Goal: Check status: Check status

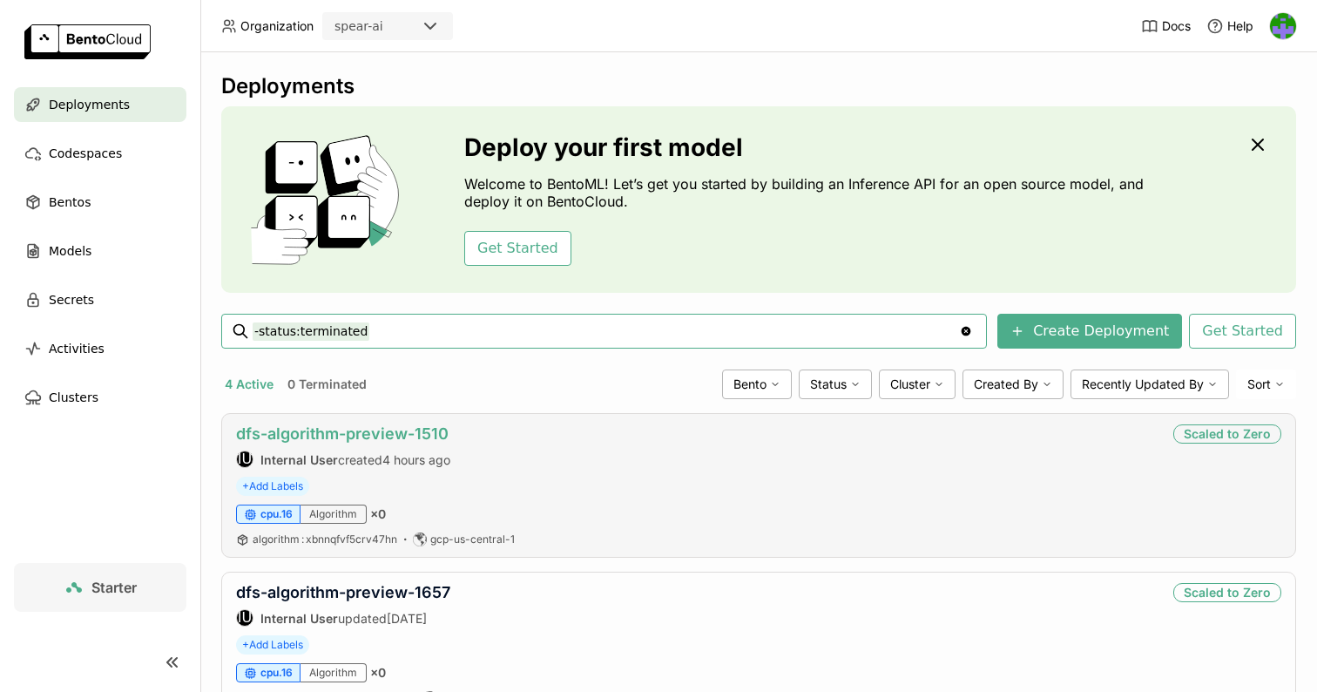
click at [401, 429] on link "dfs-algorithm-preview-1510" at bounding box center [342, 433] width 213 height 18
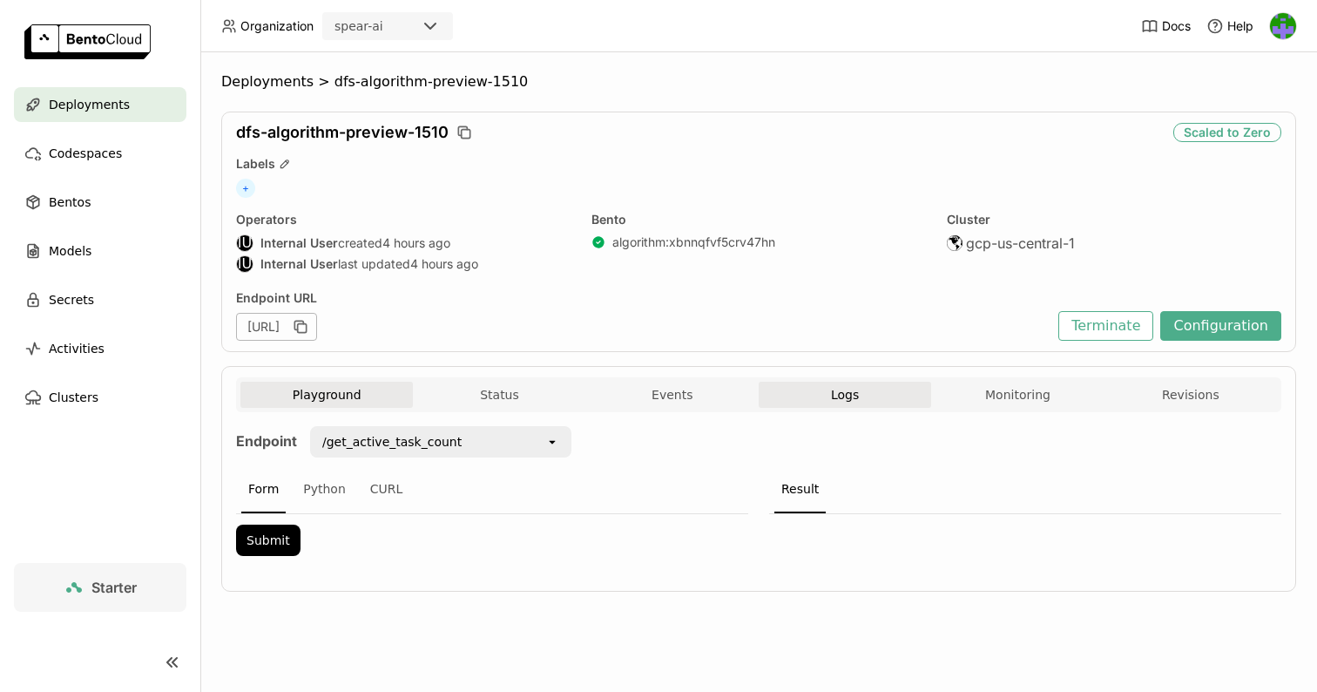
click at [849, 402] on button "Logs" at bounding box center [845, 394] width 172 height 26
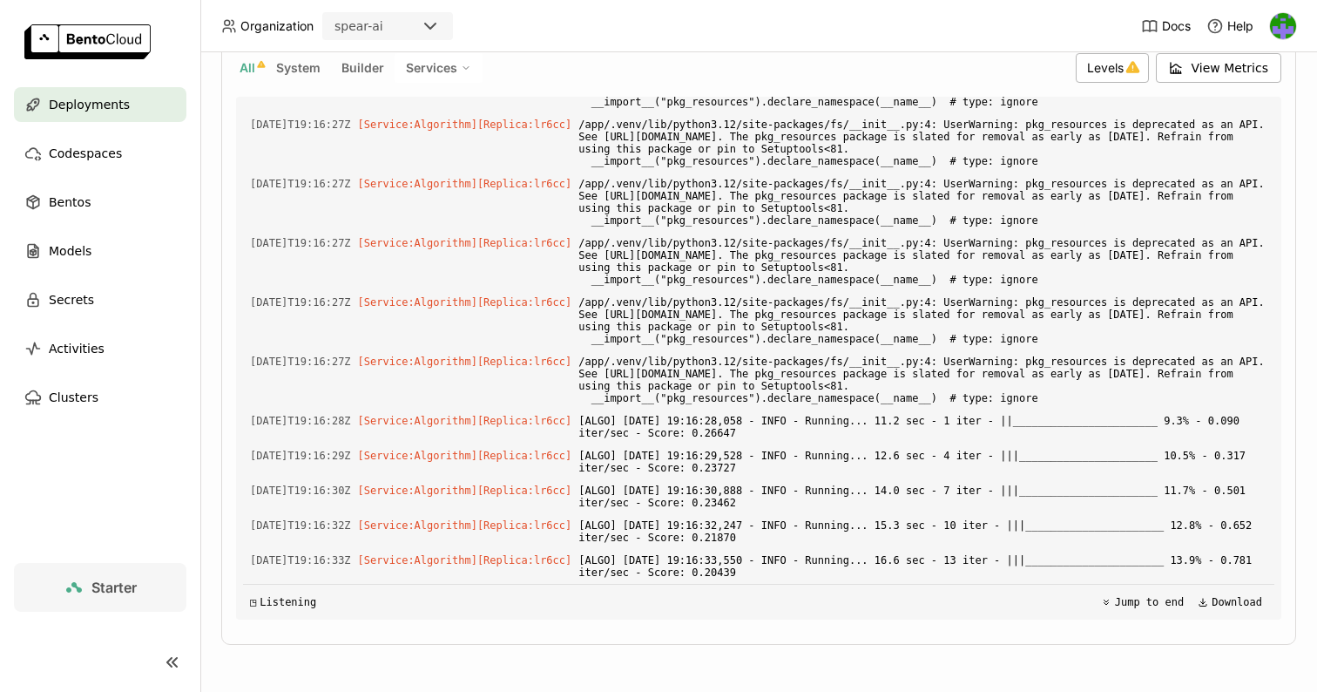
scroll to position [6268, 0]
click at [240, 2] on header "Organization spear-ai Docs Help" at bounding box center [658, 26] width 1317 height 52
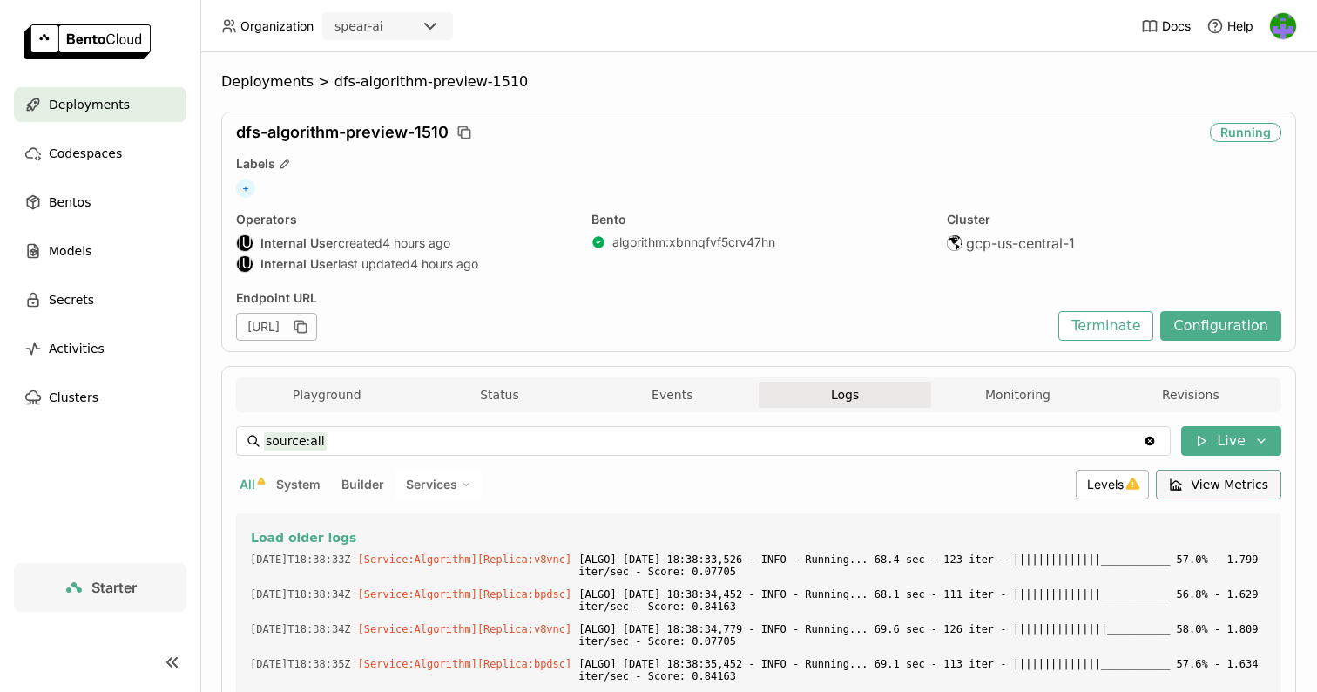
scroll to position [0, 0]
click at [1023, 442] on input "source:all" at bounding box center [703, 441] width 879 height 28
paste input "a6599533-1325-4317-a5fb-146adcf516ba"
type input "source:all a6599533-1325-4317-a5fb-146adcf516ba"
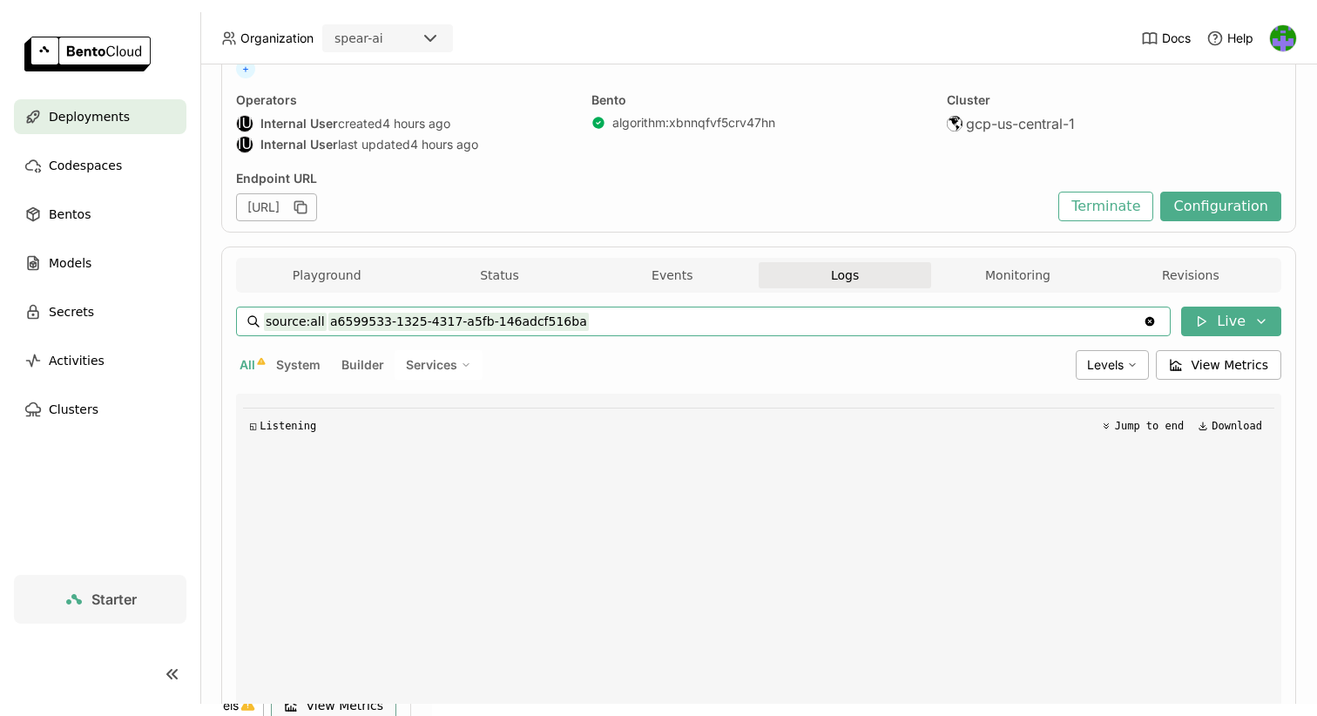
scroll to position [151, 0]
